Goal: Information Seeking & Learning: Learn about a topic

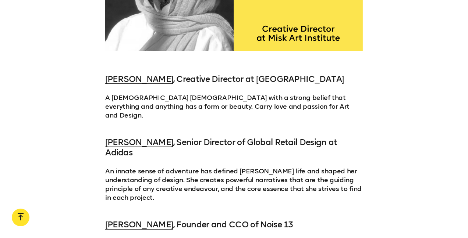
scroll to position [694, 0]
click at [340, 99] on p "A [DEMOGRAPHIC_DATA] [DEMOGRAPHIC_DATA] with a strong belief that everything an…" at bounding box center [233, 107] width 257 height 26
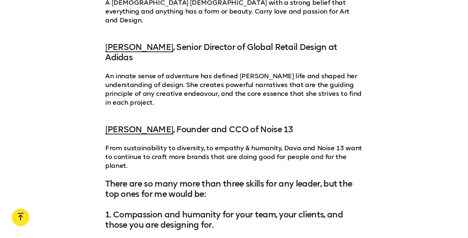
scroll to position [796, 0]
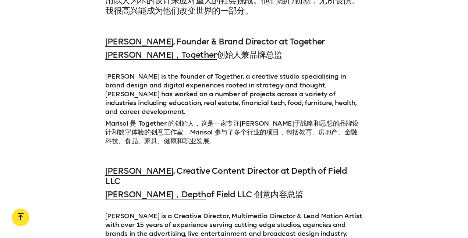
scroll to position [4943, 0]
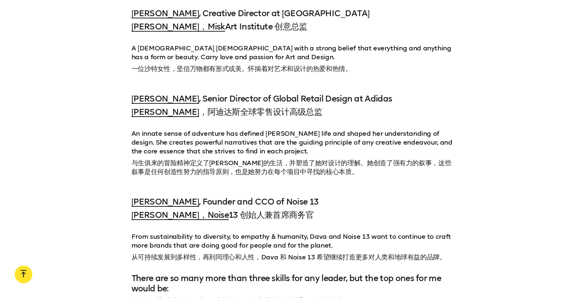
scroll to position [880, 0]
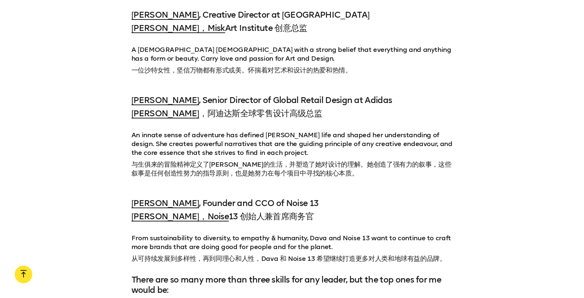
click at [434, 99] on h4 "[PERSON_NAME] , Senior Director of Global Retail Design at Adidas [PERSON_NAME]…" at bounding box center [293, 108] width 322 height 26
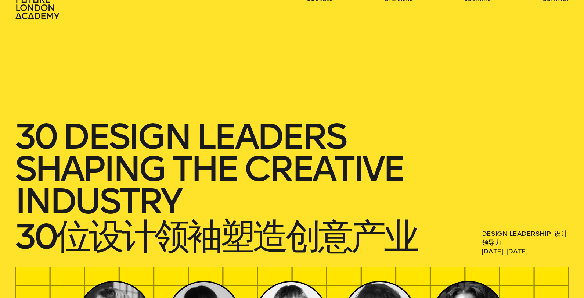
scroll to position [0, 0]
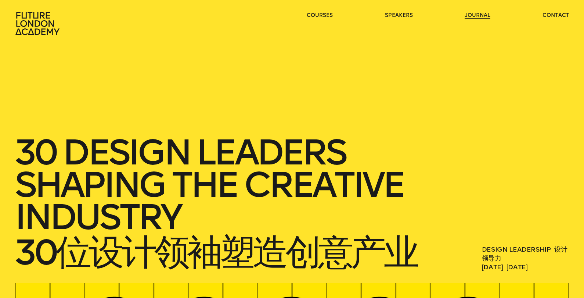
click at [467, 15] on link "journal" at bounding box center [478, 15] width 26 height 7
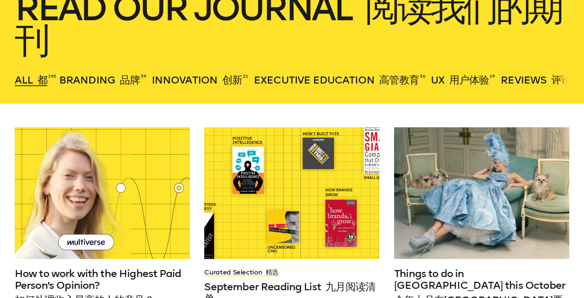
scroll to position [146, 0]
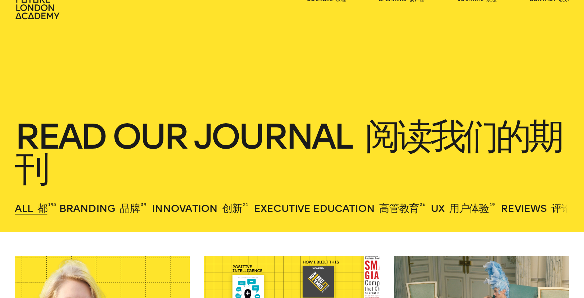
scroll to position [0, 0]
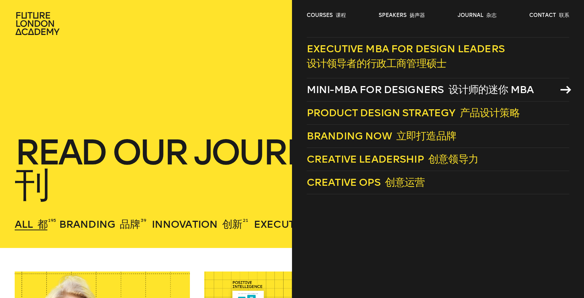
click at [336, 94] on span "Mini-MBA for Designers 设计师的迷你 MBA" at bounding box center [420, 89] width 227 height 12
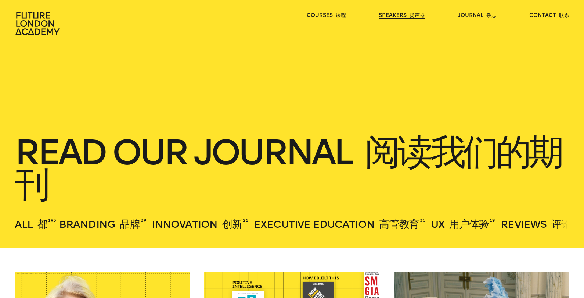
click at [406, 15] on link "speakers 扬声器" at bounding box center [402, 15] width 46 height 7
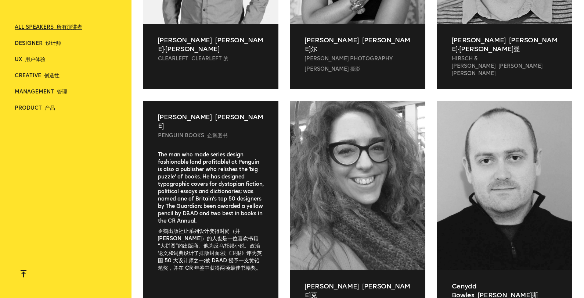
scroll to position [2118, 0]
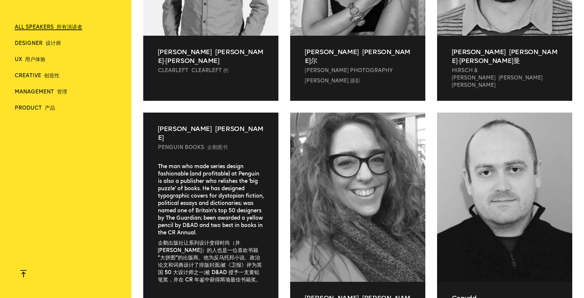
click at [217, 163] on div "The man who made series design fashionable (and profitable) at Penguin is also …" at bounding box center [210, 245] width 135 height 165
copy div "two"
click at [216, 144] on font "企鹅图书" at bounding box center [217, 147] width 21 height 6
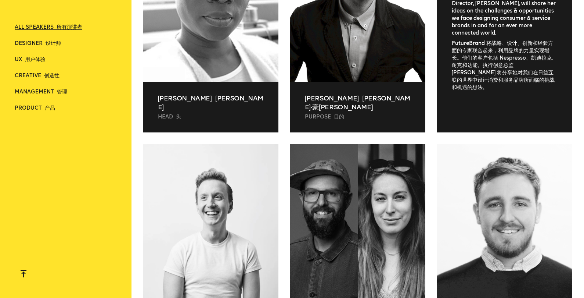
scroll to position [2559, 0]
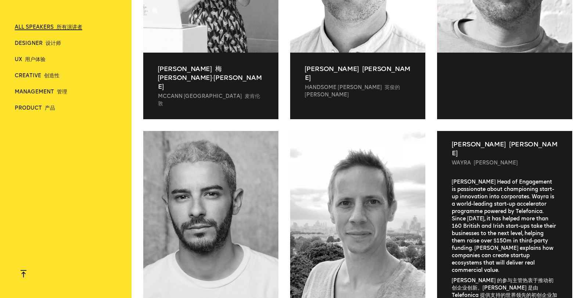
scroll to position [4519, 0]
